Goal: Find specific page/section: Find specific page/section

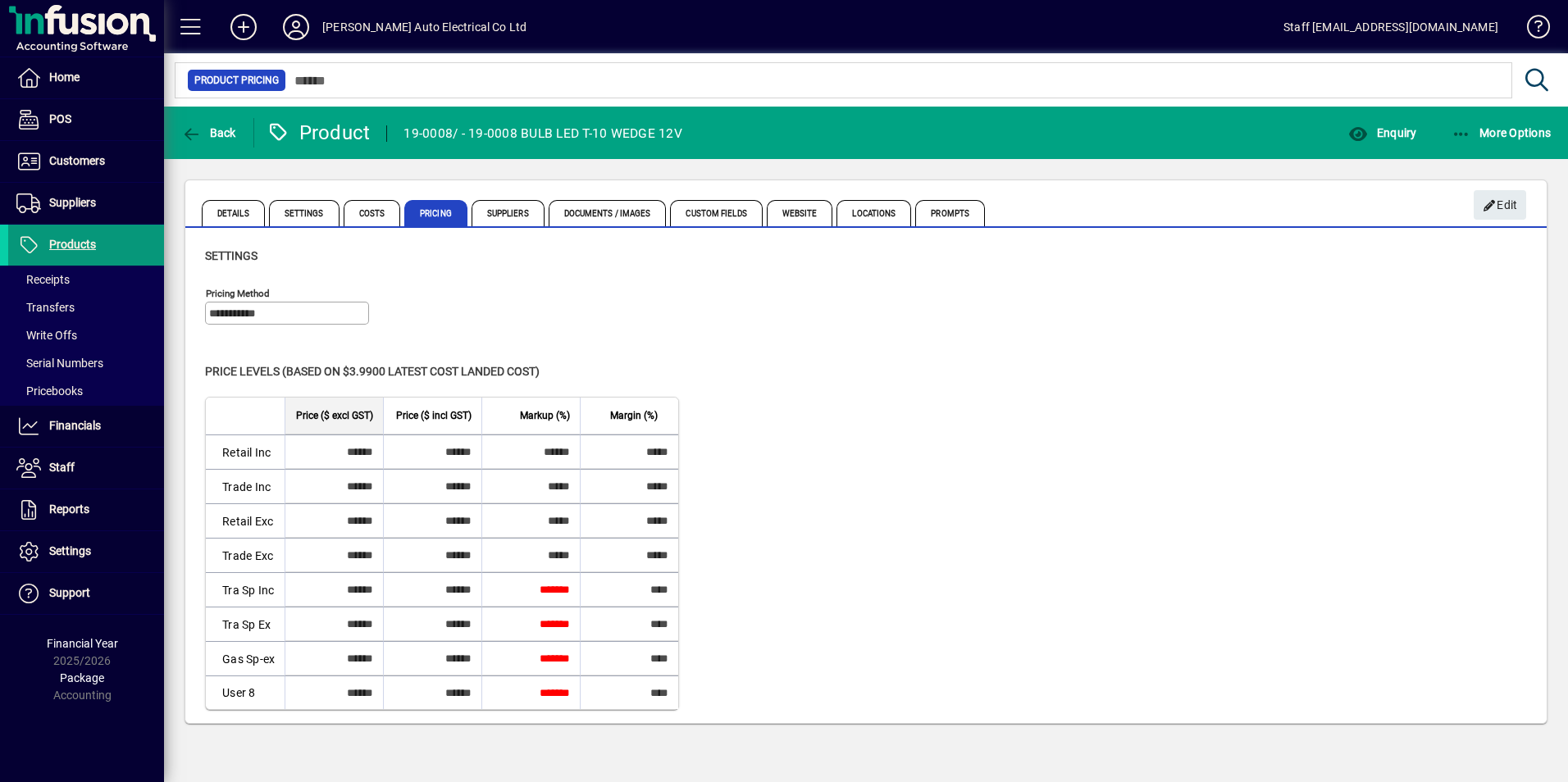
click at [60, 245] on span "Products" at bounding box center [72, 245] width 47 height 13
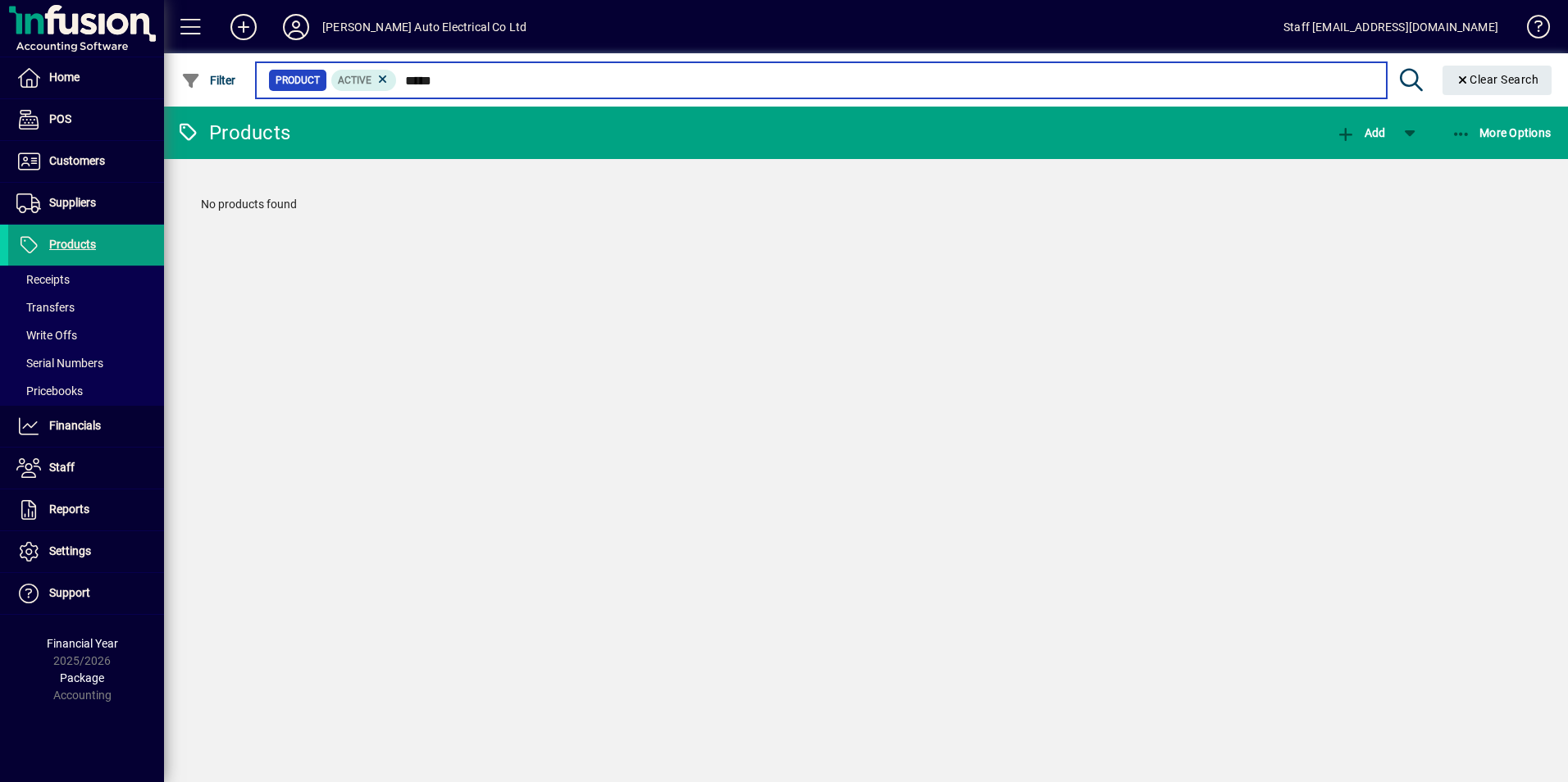
type input "*****"
